Goal: Complete application form: Complete application form

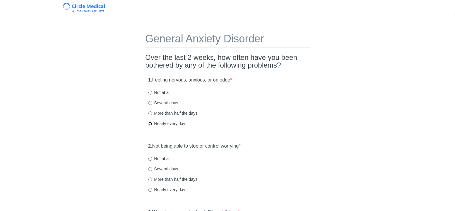
click at [150, 124] on input "Nearly every day" at bounding box center [150, 124] width 4 height 4
radio input "true"
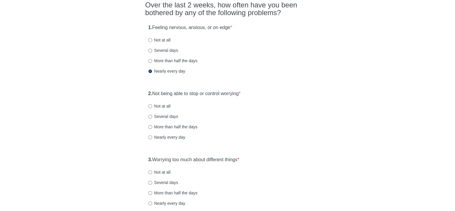
scroll to position [59, 0]
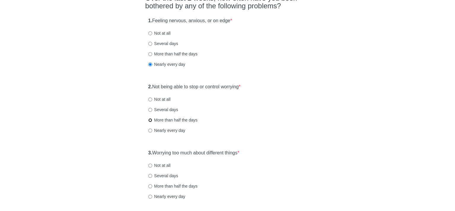
click at [149, 120] on input "More than half the days" at bounding box center [150, 120] width 4 height 4
radio input "true"
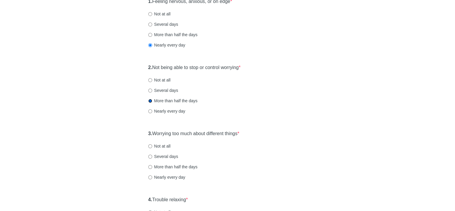
scroll to position [119, 0]
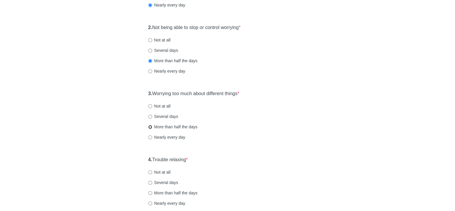
click at [149, 126] on input "More than half the days" at bounding box center [150, 127] width 4 height 4
radio input "true"
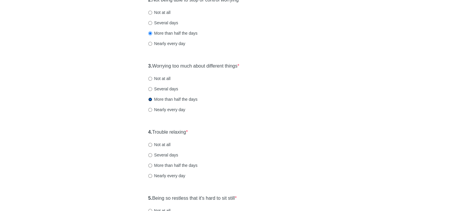
scroll to position [178, 0]
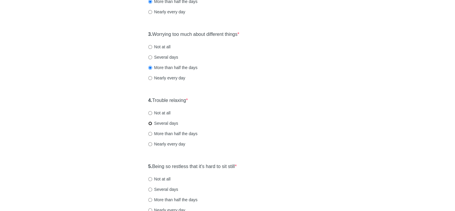
click at [149, 124] on input "Several days" at bounding box center [150, 124] width 4 height 4
radio input "true"
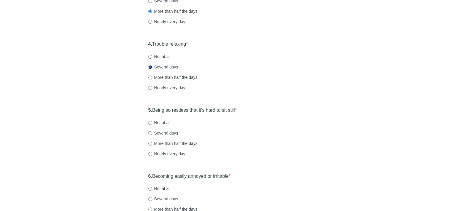
scroll to position [237, 0]
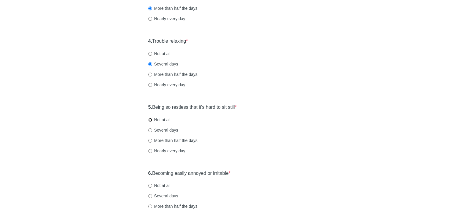
click at [149, 120] on input "Not at all" at bounding box center [150, 120] width 4 height 4
radio input "true"
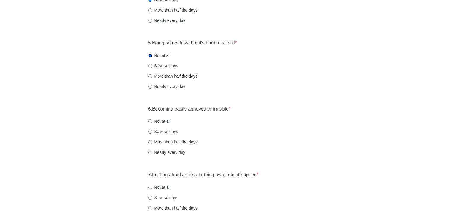
scroll to position [326, 0]
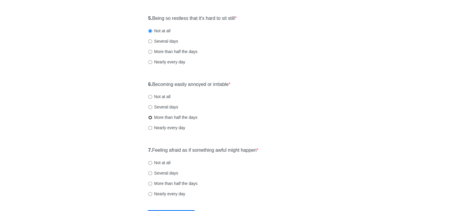
click at [149, 118] on input "More than half the days" at bounding box center [150, 118] width 4 height 4
radio input "true"
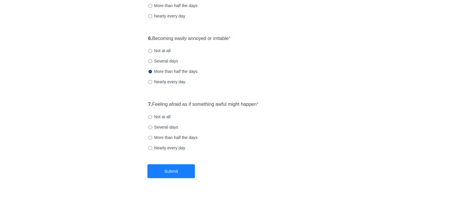
scroll to position [375, 0]
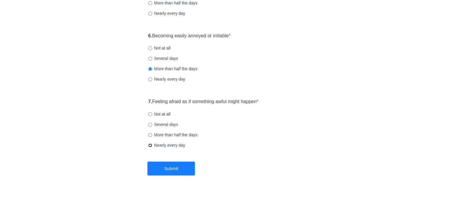
click at [150, 144] on input "Nearly every day" at bounding box center [150, 146] width 4 height 4
radio input "true"
click at [163, 170] on button "Submit" at bounding box center [170, 169] width 47 height 14
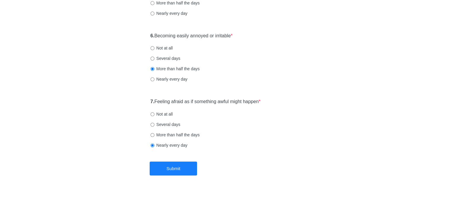
scroll to position [0, 0]
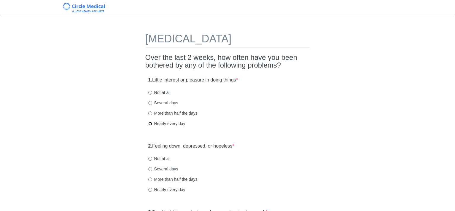
click at [150, 123] on input "Nearly every day" at bounding box center [150, 124] width 4 height 4
radio input "true"
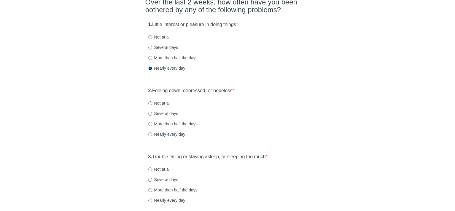
scroll to position [59, 0]
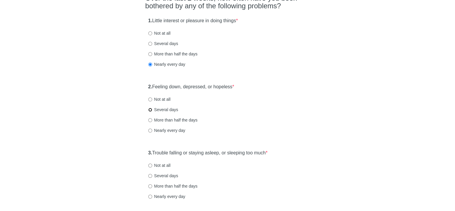
click at [149, 110] on input "Several days" at bounding box center [150, 110] width 4 height 4
radio input "true"
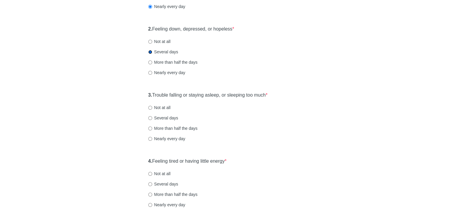
scroll to position [119, 0]
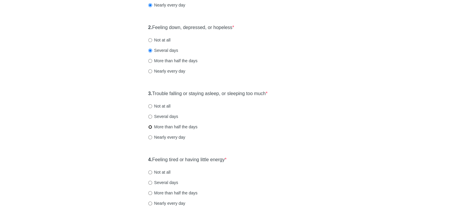
click at [150, 128] on input "More than half the days" at bounding box center [150, 127] width 4 height 4
radio input "true"
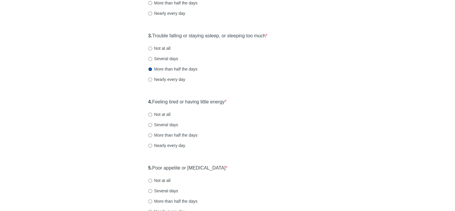
scroll to position [178, 0]
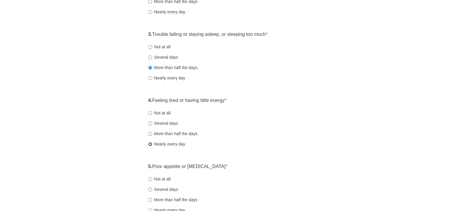
click at [149, 143] on input "Nearly every day" at bounding box center [150, 144] width 4 height 4
radio input "true"
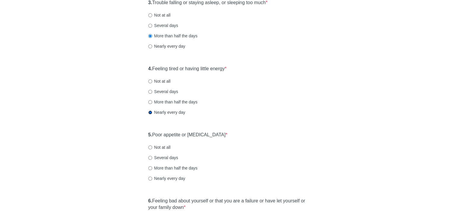
scroll to position [267, 0]
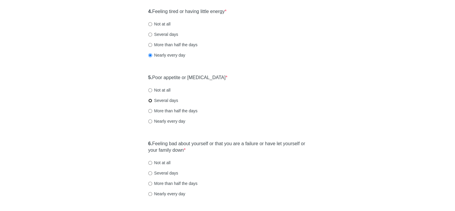
click at [150, 100] on input "Several days" at bounding box center [150, 101] width 4 height 4
radio input "true"
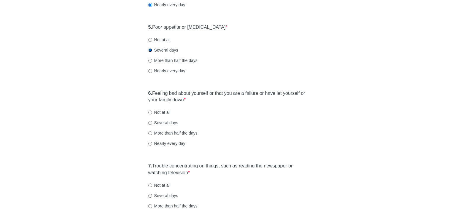
scroll to position [326, 0]
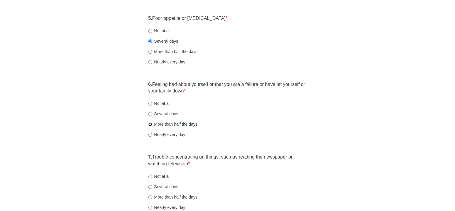
click at [150, 123] on input "More than half the days" at bounding box center [150, 125] width 4 height 4
radio input "true"
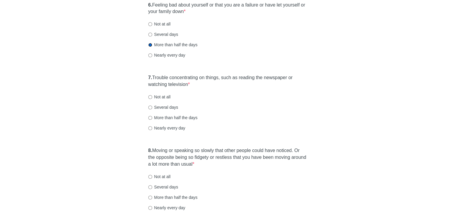
scroll to position [415, 0]
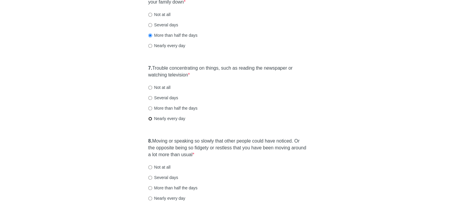
click at [150, 119] on input "Nearly every day" at bounding box center [150, 119] width 4 height 4
radio input "true"
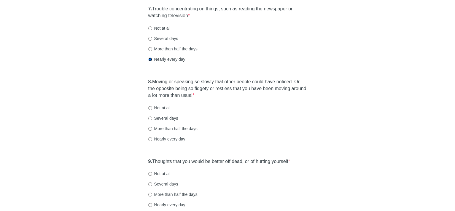
scroll to position [504, 0]
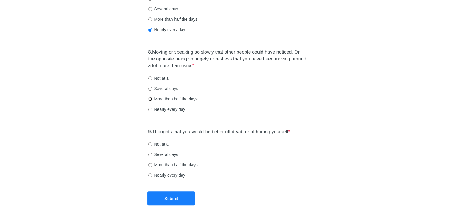
click at [150, 99] on input "More than half the days" at bounding box center [150, 99] width 4 height 4
radio input "true"
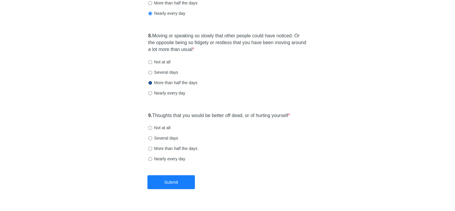
scroll to position [534, 0]
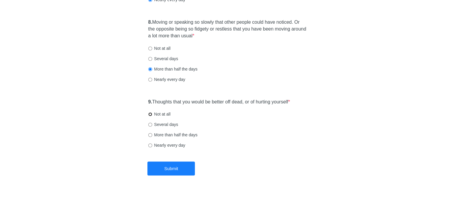
click at [150, 114] on input "Not at all" at bounding box center [150, 114] width 4 height 4
radio input "true"
click at [179, 169] on button "Submit" at bounding box center [170, 169] width 47 height 14
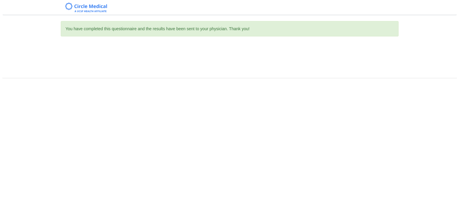
scroll to position [0, 0]
